Goal: Navigation & Orientation: Find specific page/section

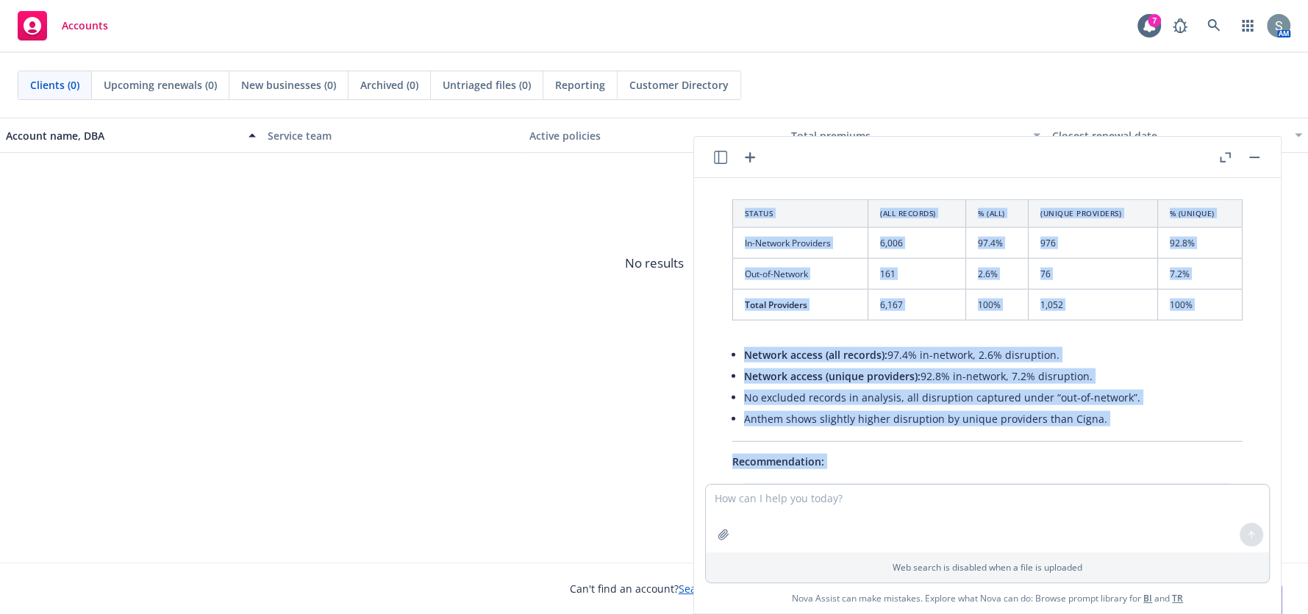
scroll to position [2745, 0]
